Goal: Task Accomplishment & Management: Manage account settings

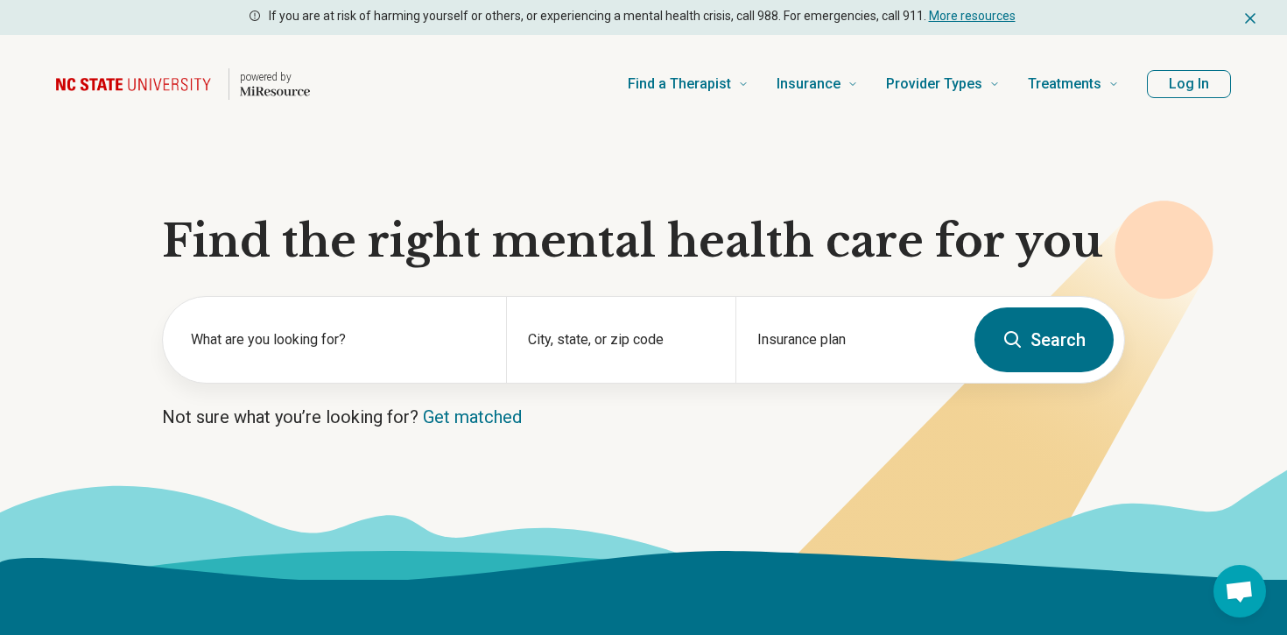
click at [1190, 91] on button "Log In" at bounding box center [1189, 84] width 84 height 28
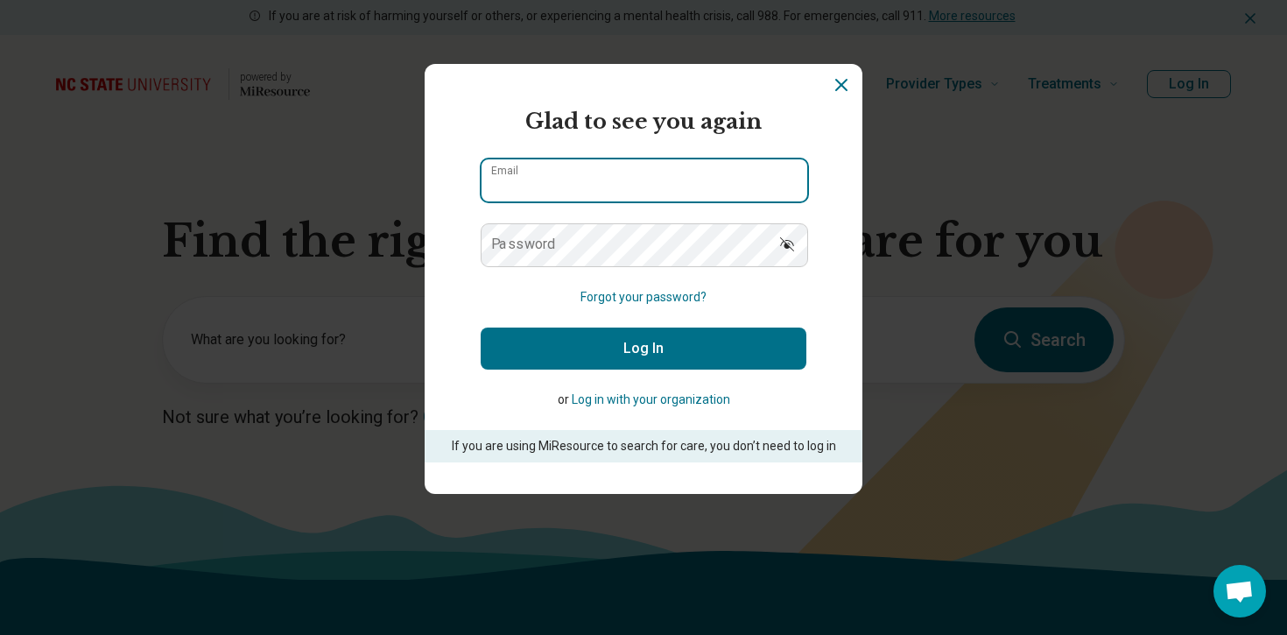
type input "**********"
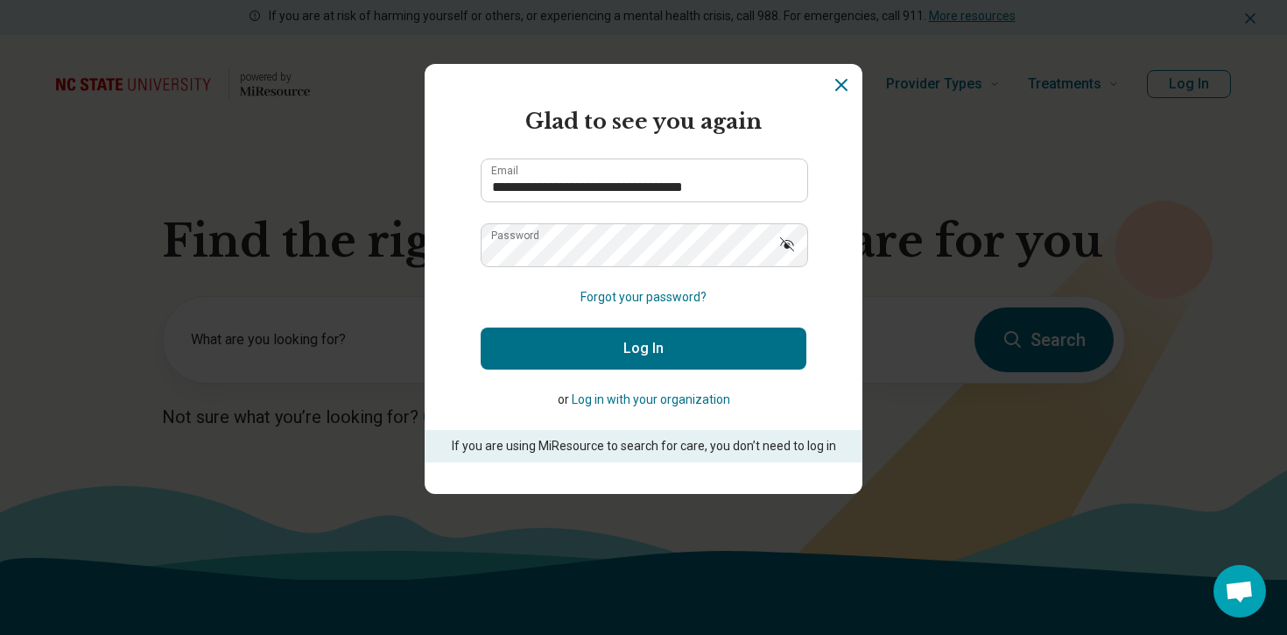
click at [663, 356] on button "Log In" at bounding box center [644, 348] width 326 height 42
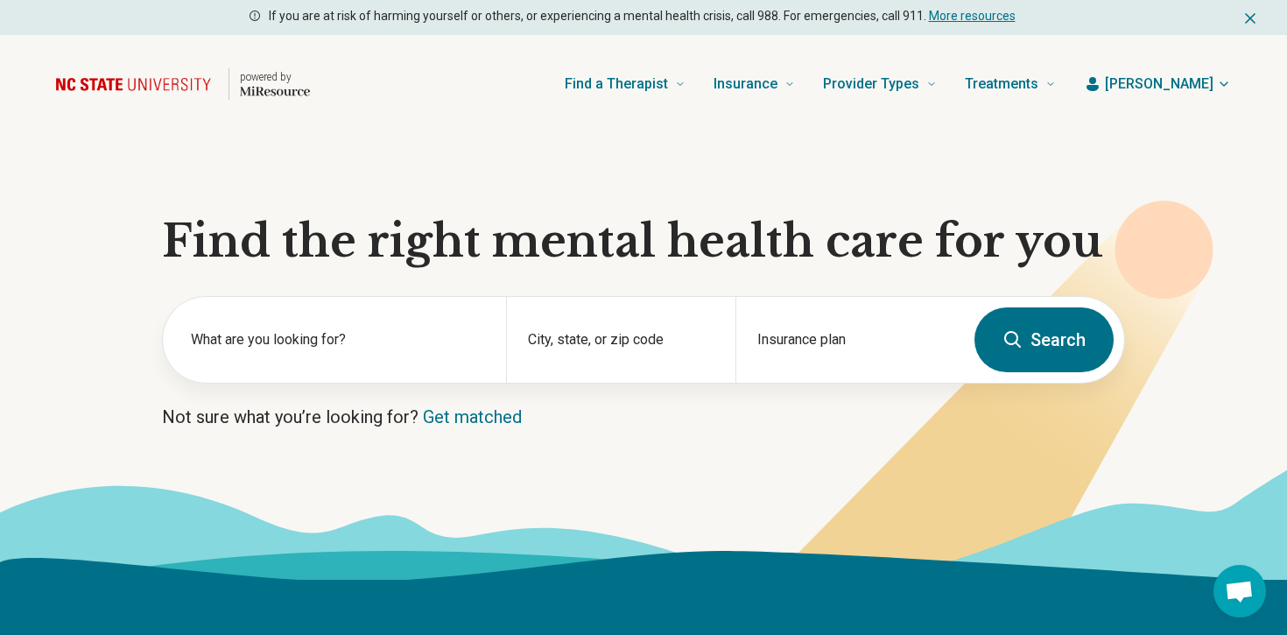
click at [1188, 80] on span "[PERSON_NAME]" at bounding box center [1159, 84] width 109 height 21
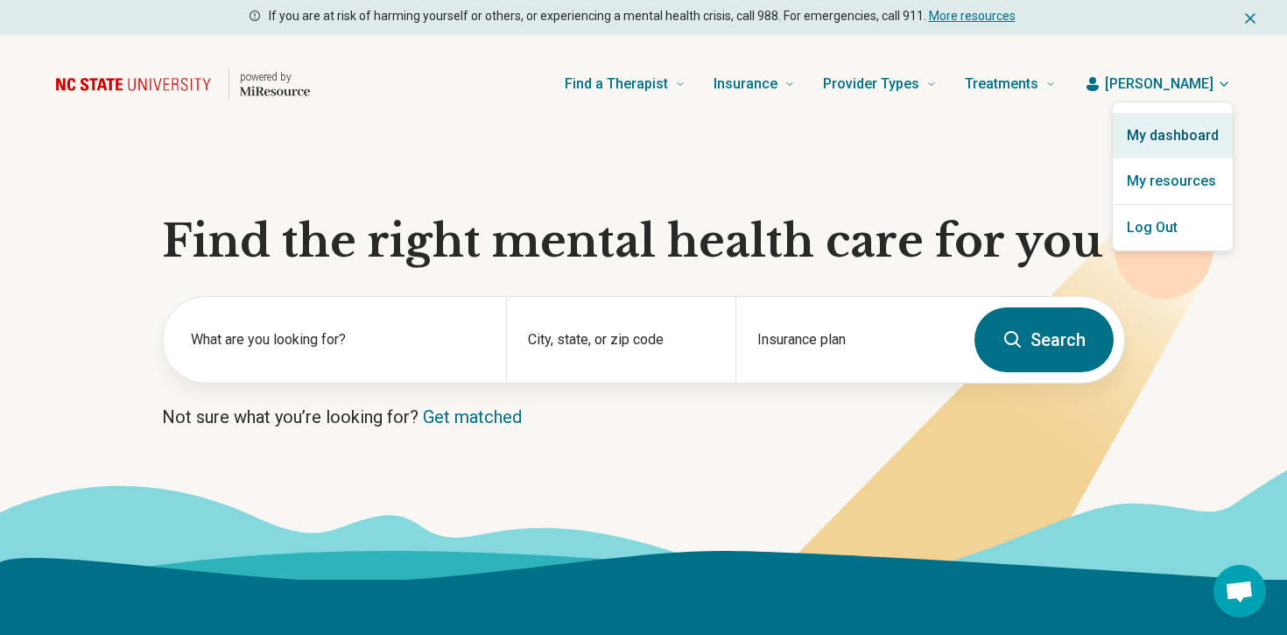
click at [1178, 130] on link "My dashboard" at bounding box center [1173, 136] width 120 height 46
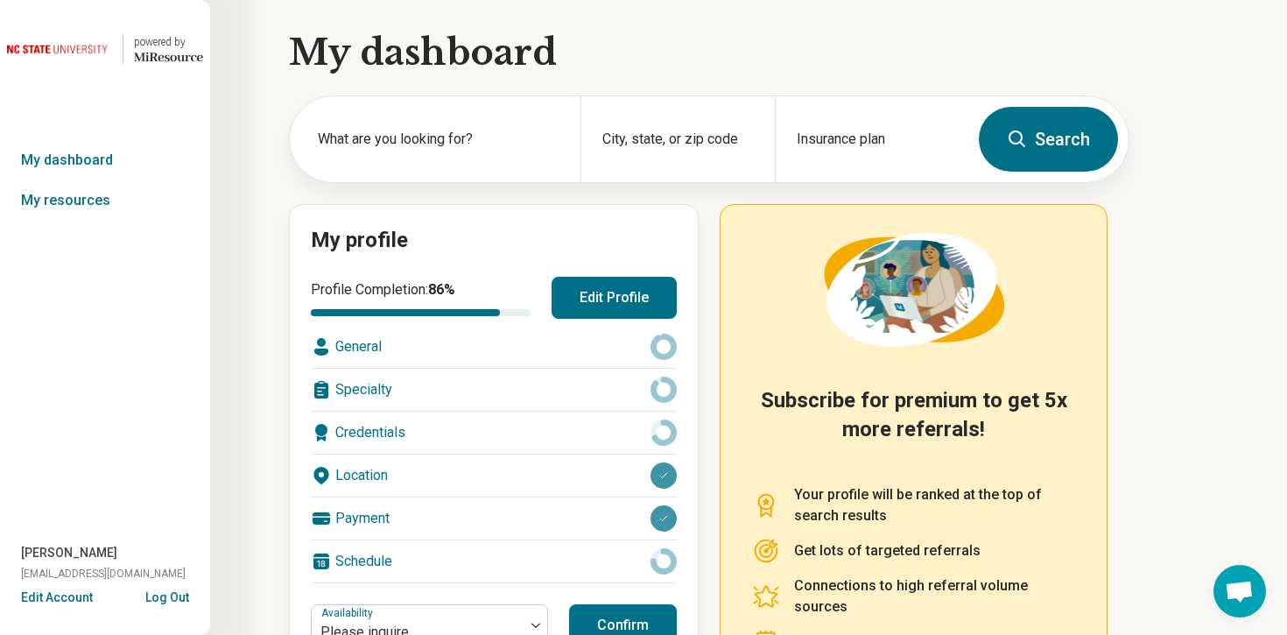
click at [421, 338] on div "General" at bounding box center [494, 347] width 366 height 42
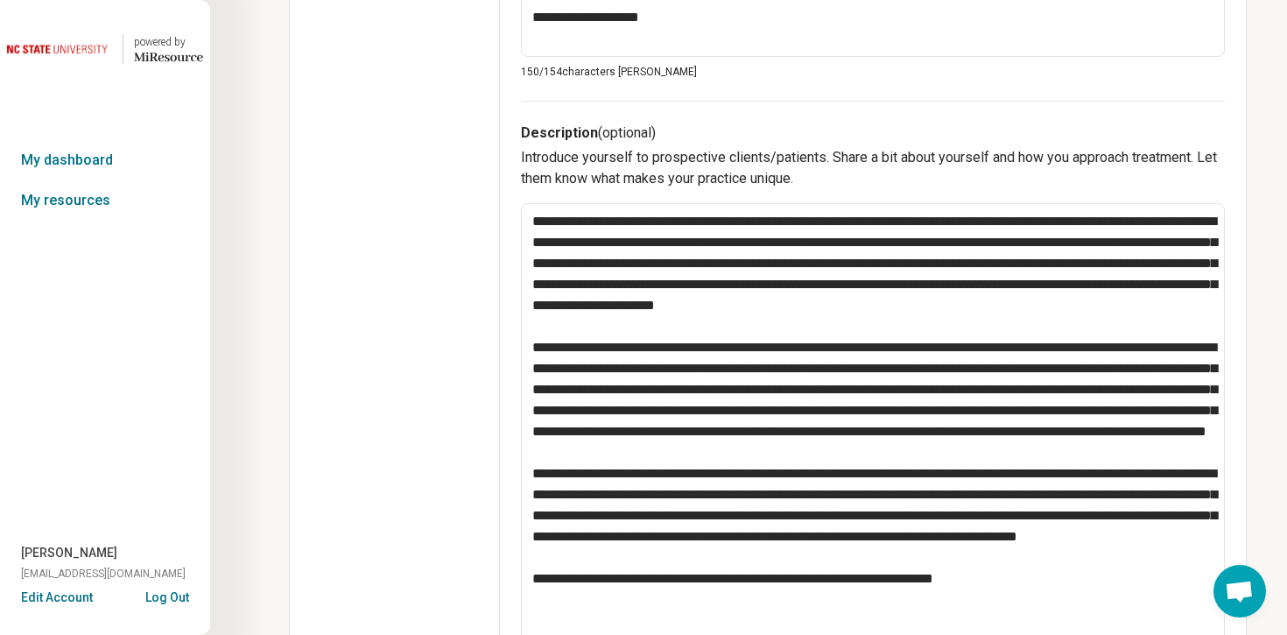
scroll to position [549, 0]
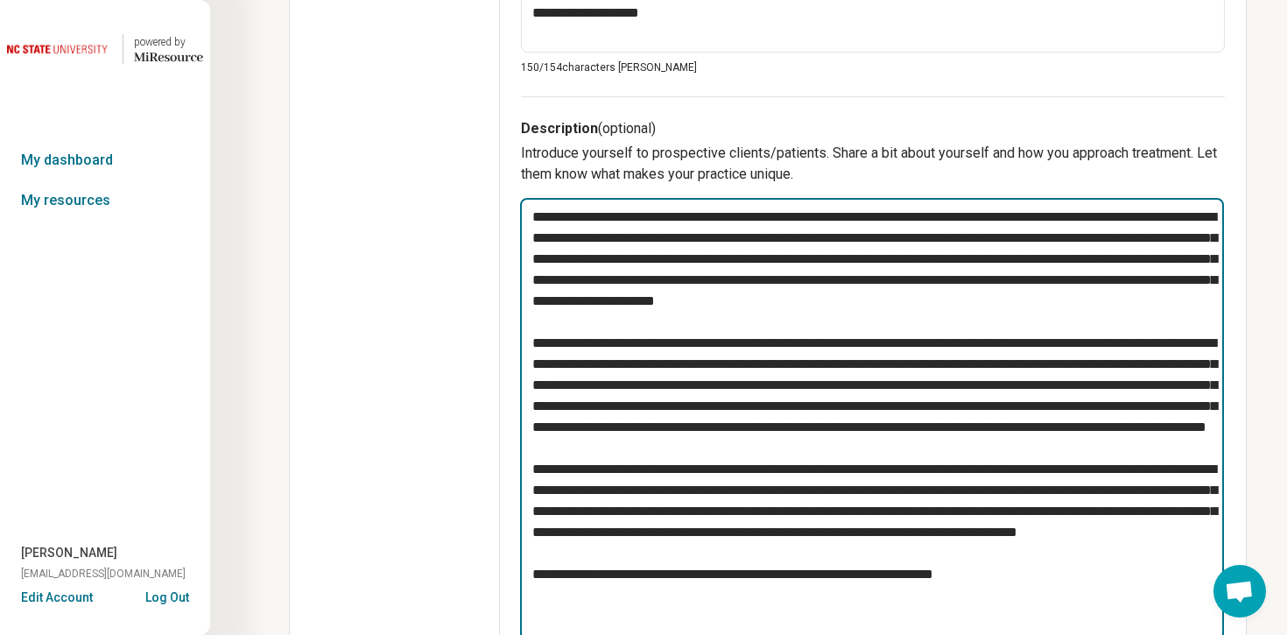
drag, startPoint x: 1171, startPoint y: 364, endPoint x: 935, endPoint y: 447, distance: 250.6
click at [935, 447] on textarea at bounding box center [872, 426] width 704 height 457
